Goal: Task Accomplishment & Management: Manage account settings

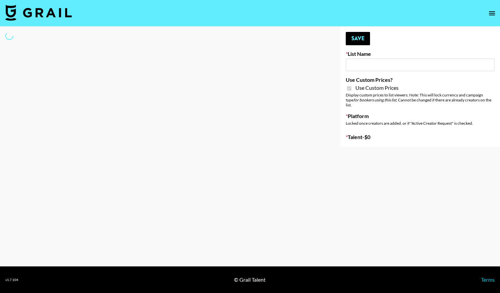
type input "Mirror HQ ([DATE])"
checkbox input "true"
select select "Brand"
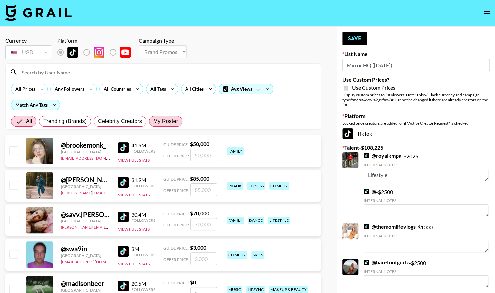
click at [168, 123] on span "My Roster" at bounding box center [165, 121] width 25 height 8
click at [153, 121] on input "My Roster" at bounding box center [153, 121] width 0 height 0
radio input "true"
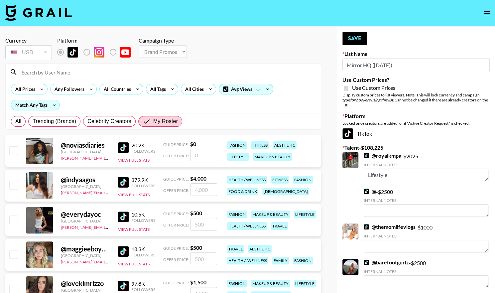
click at [13, 183] on input "checkbox" at bounding box center [13, 185] width 8 height 8
checkbox input "true"
drag, startPoint x: 210, startPoint y: 189, endPoint x: 156, endPoint y: 180, distance: 54.3
click at [156, 180] on div "@ indyaagos United States carli.anderson@grail-talent.com 379.9K Followers View…" at bounding box center [163, 186] width 316 height 32
drag, startPoint x: 214, startPoint y: 192, endPoint x: 177, endPoint y: 185, distance: 37.3
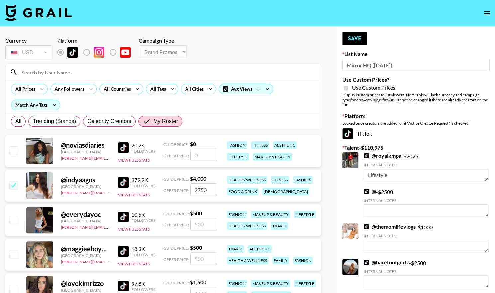
click at [177, 185] on div "Offer Price: 2750" at bounding box center [190, 189] width 54 height 13
type input "3500"
click at [354, 40] on button "Save" at bounding box center [355, 38] width 24 height 13
